Goal: Task Accomplishment & Management: Manage account settings

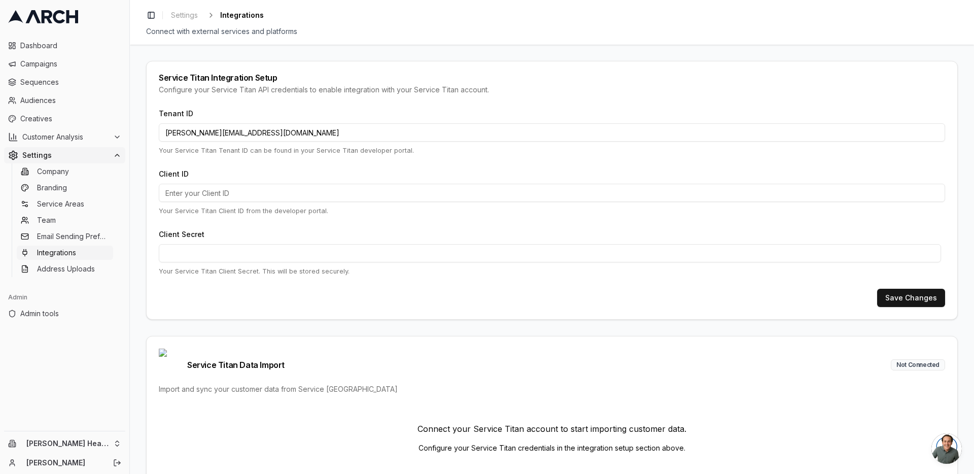
click at [215, 136] on input "[PERSON_NAME][EMAIL_ADDRESS][DOMAIN_NAME]" at bounding box center [552, 132] width 786 height 18
paste input "231687560"
type input "231687560"
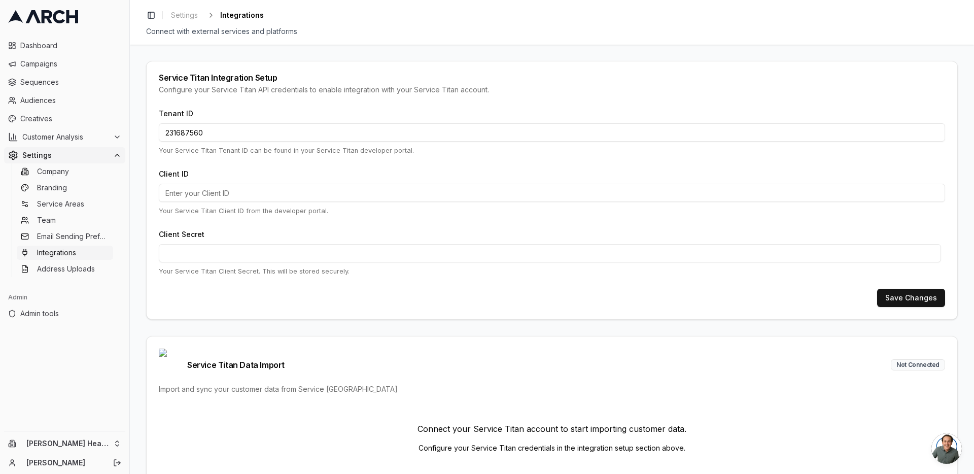
click at [350, 194] on input "Client ID" at bounding box center [552, 193] width 786 height 18
paste input "cid.sejoa32tf6g1b2eu34v5x3y64"
type input "cid.sejoa32tf6g1b2eu34v5x3y64"
click at [921, 294] on button "Save Changes" at bounding box center [911, 298] width 68 height 18
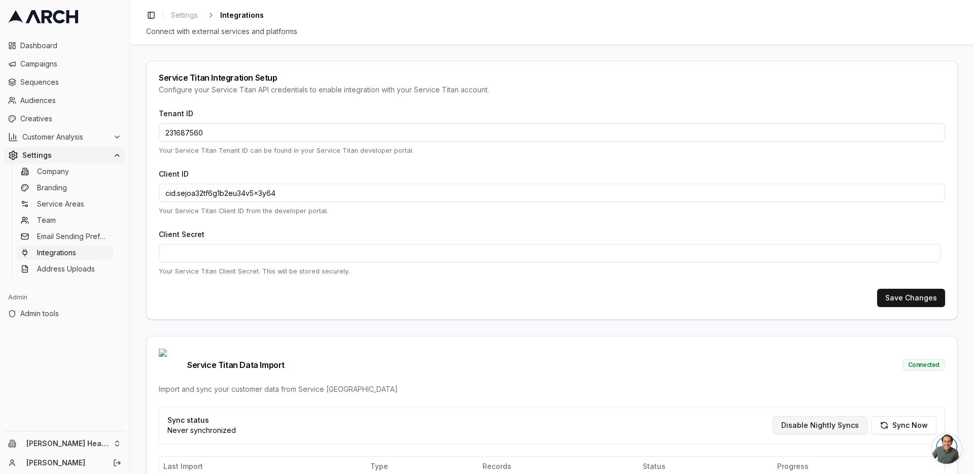
click at [812, 416] on button "Disable Nightly Syncs" at bounding box center [819, 425] width 95 height 18
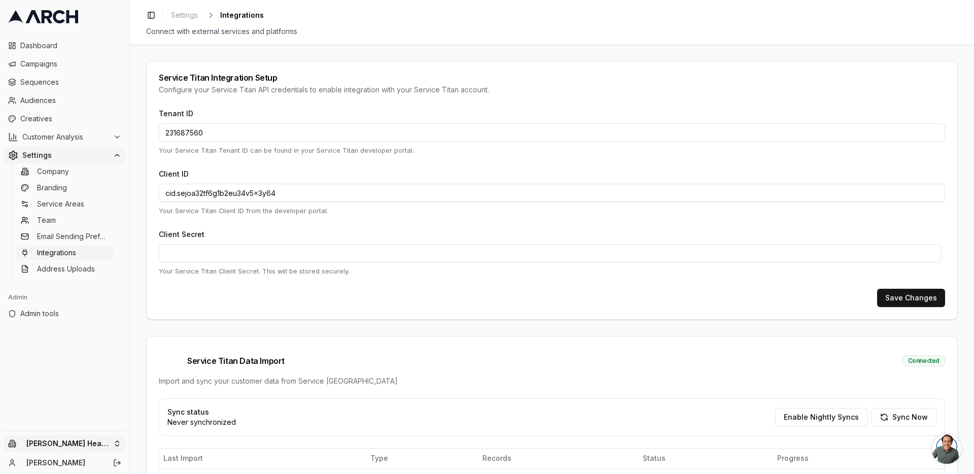
click at [112, 446] on html "Dashboard Campaigns Sequences Audiences Creatives Customer Analysis Settings Co…" at bounding box center [487, 237] width 974 height 474
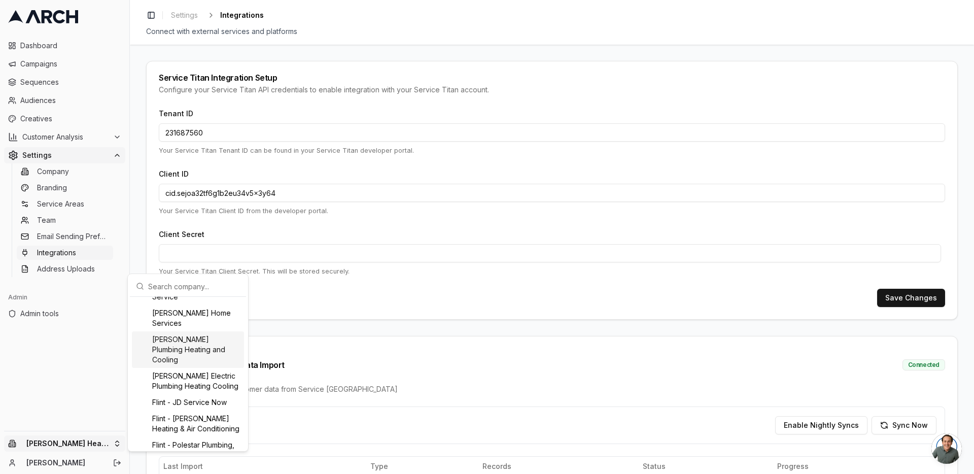
scroll to position [304, 0]
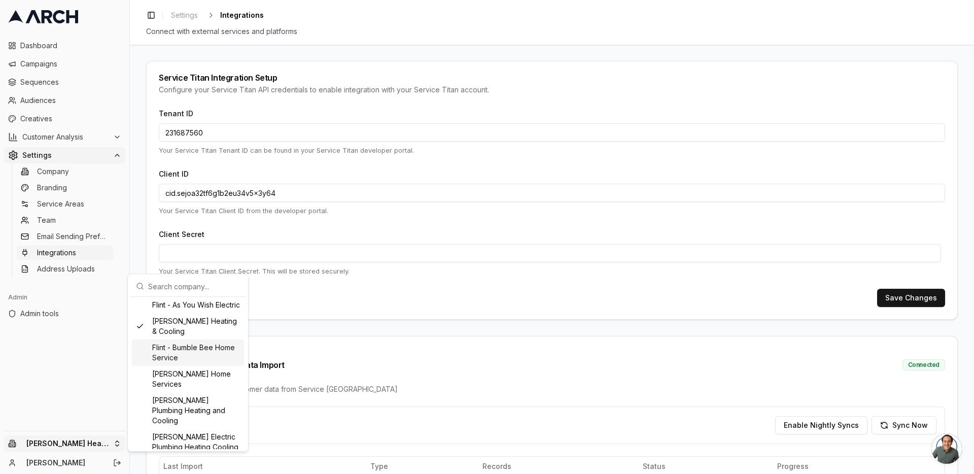
click at [200, 365] on div "Flint - Bumble Bee Home Service" at bounding box center [188, 352] width 112 height 26
